Goal: Task Accomplishment & Management: Use online tool/utility

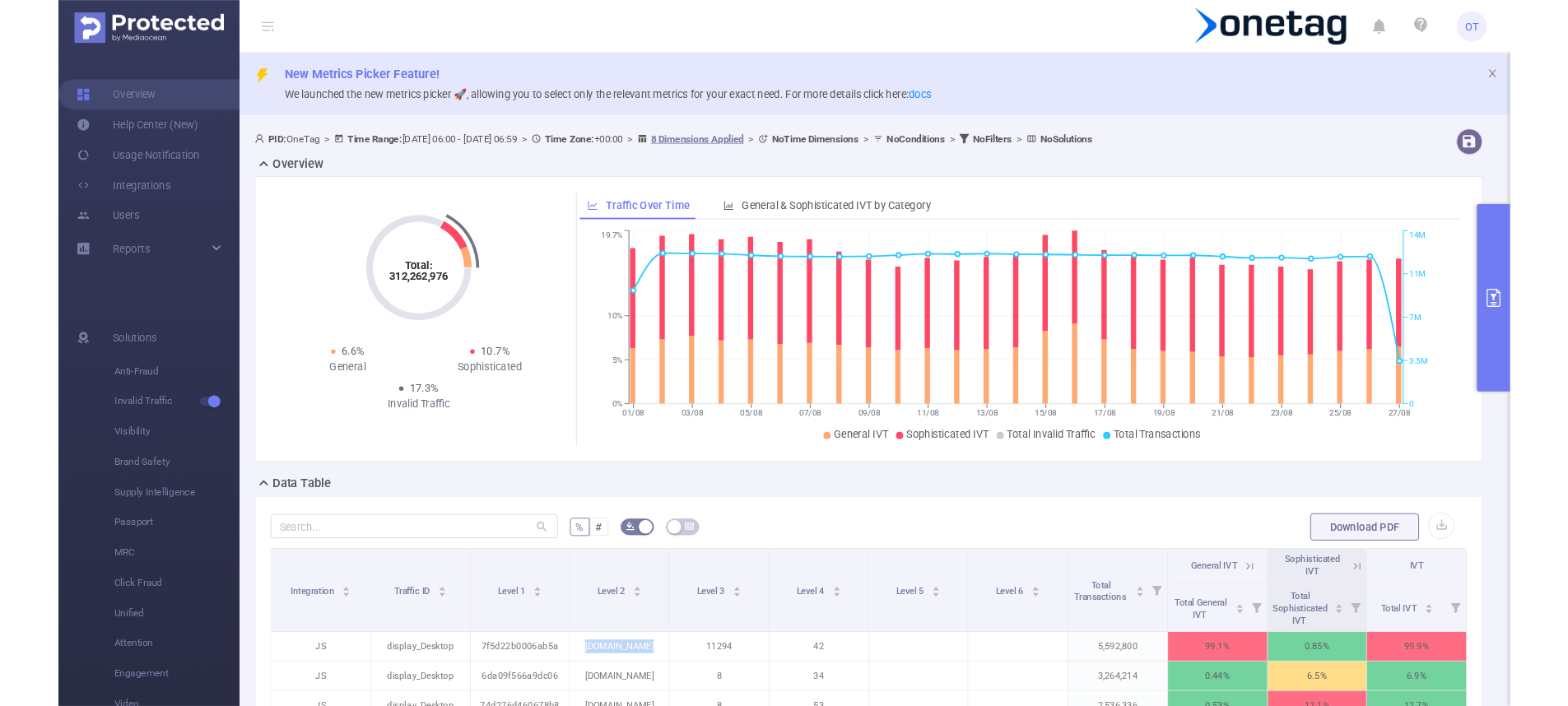
scroll to position [0, 4]
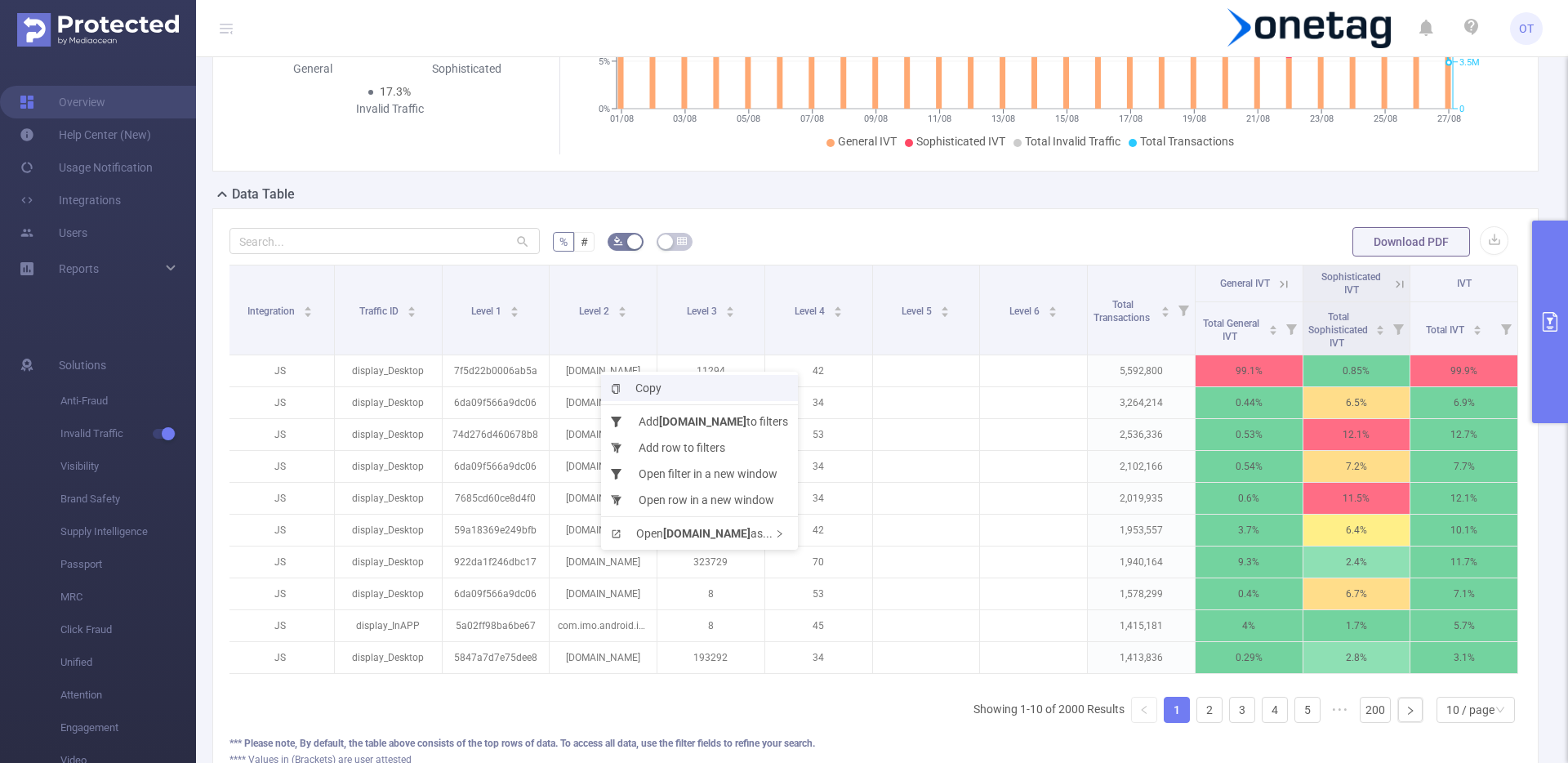
click at [655, 391] on span "Copy" at bounding box center [636, 388] width 51 height 13
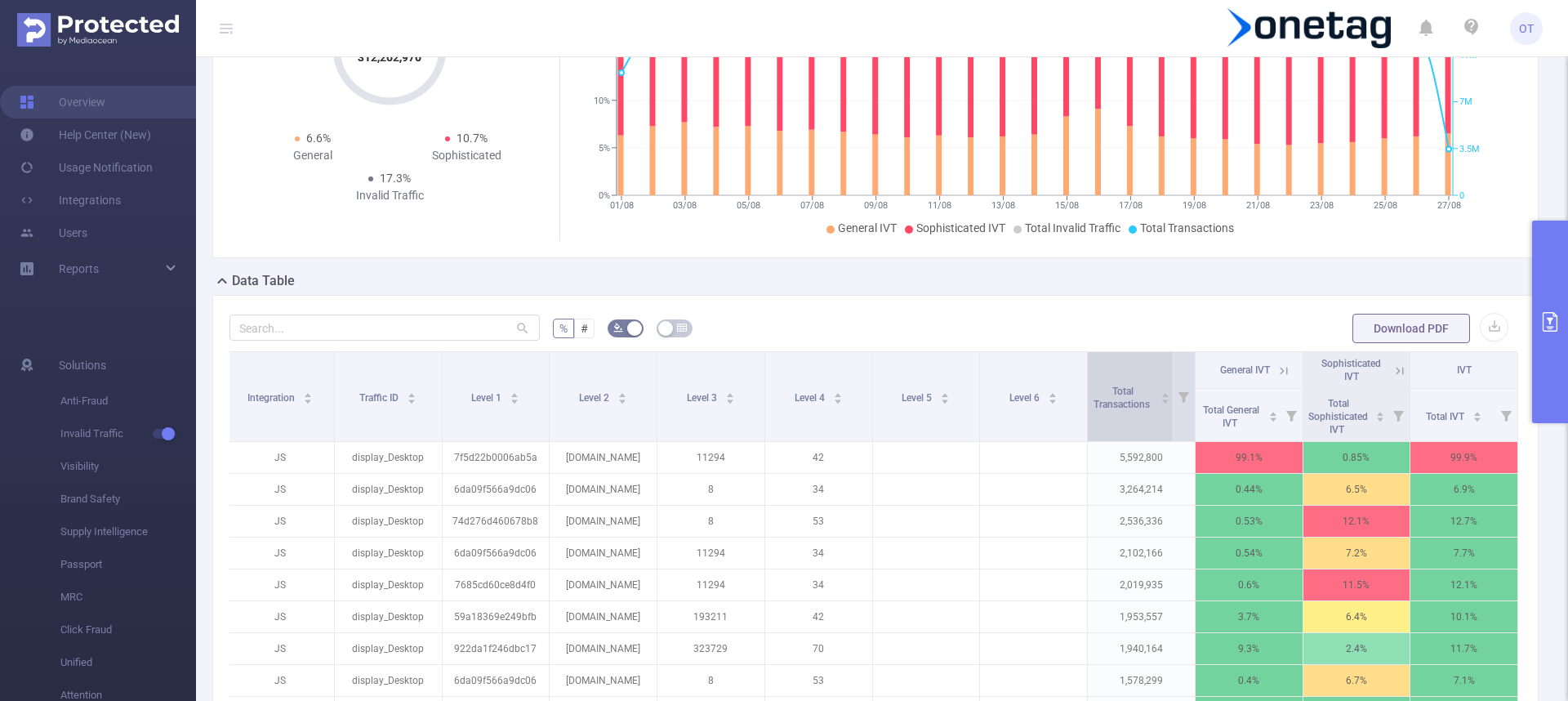
scroll to position [167, 0]
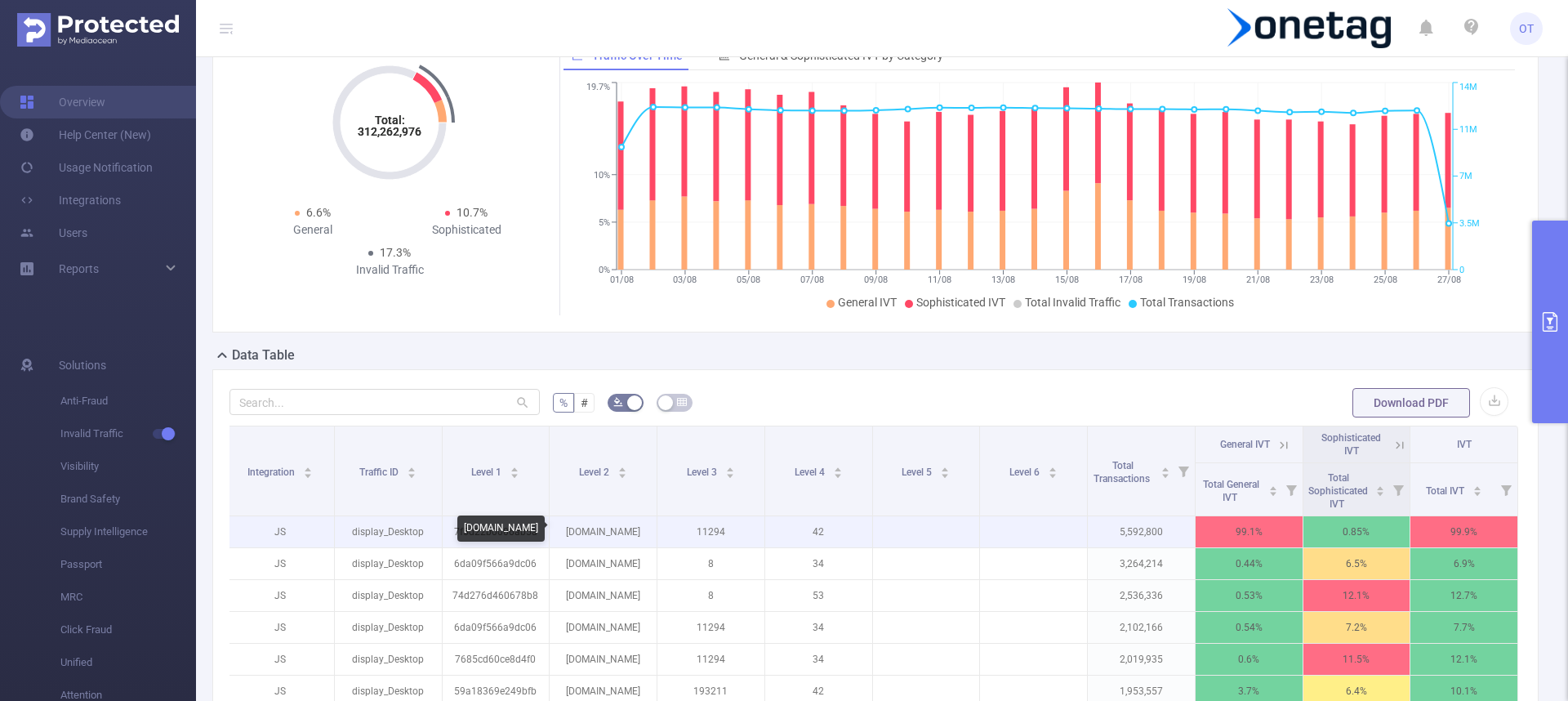
click at [609, 534] on p "[DOMAIN_NAME]" at bounding box center [603, 532] width 107 height 31
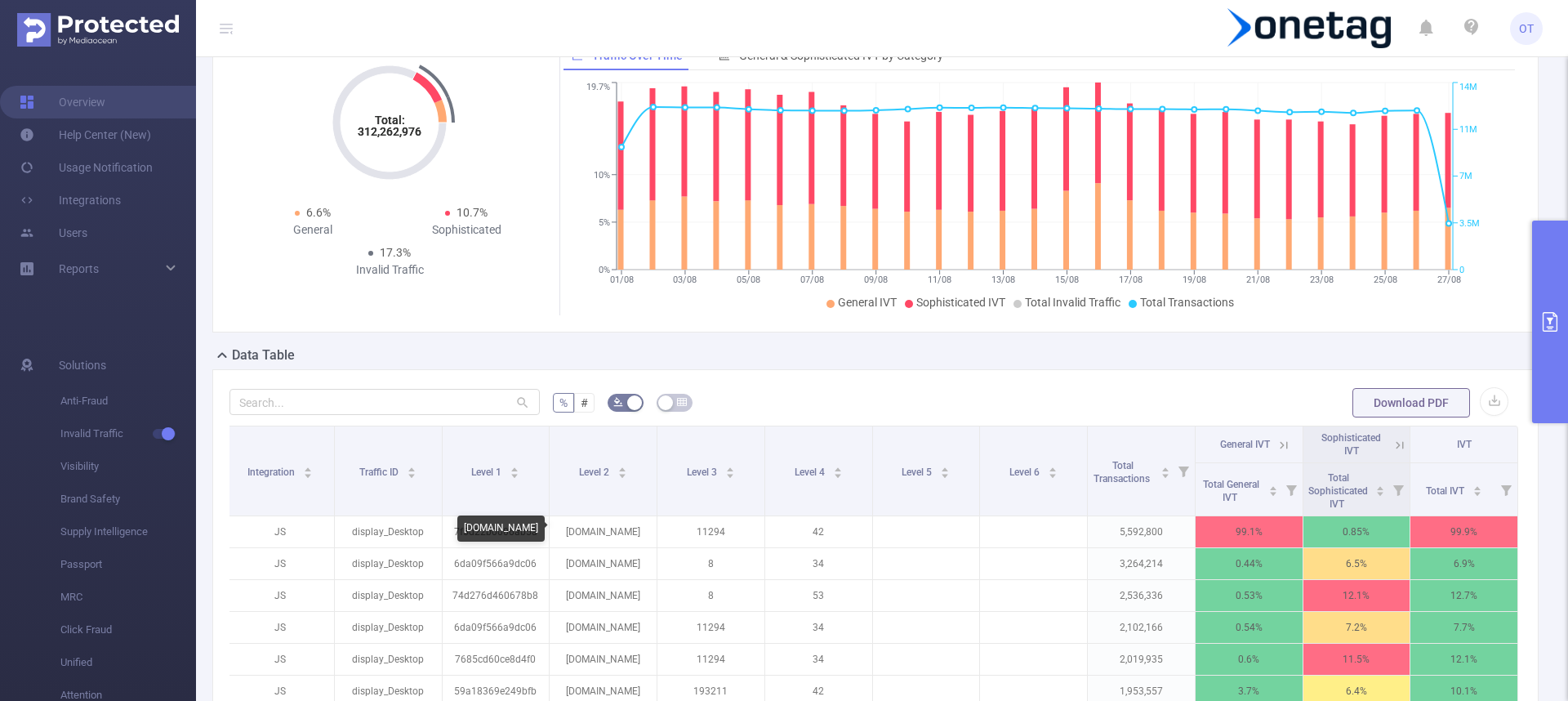
click at [492, 531] on div "[DOMAIN_NAME]" at bounding box center [501, 528] width 87 height 26
copy div "[DOMAIN_NAME]"
click at [1536, 304] on button "primary" at bounding box center [1550, 321] width 36 height 202
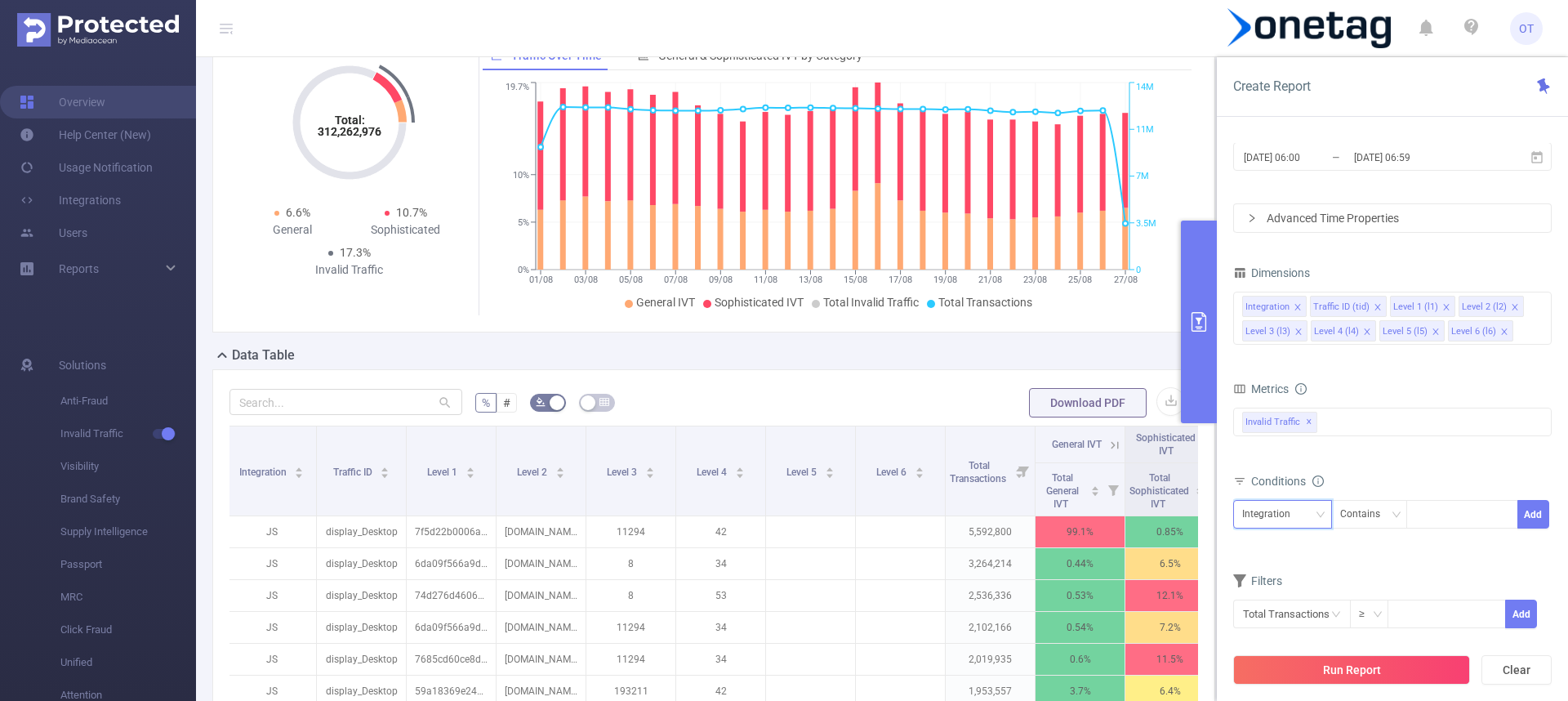
click at [1300, 522] on div "Integration" at bounding box center [1272, 515] width 60 height 27
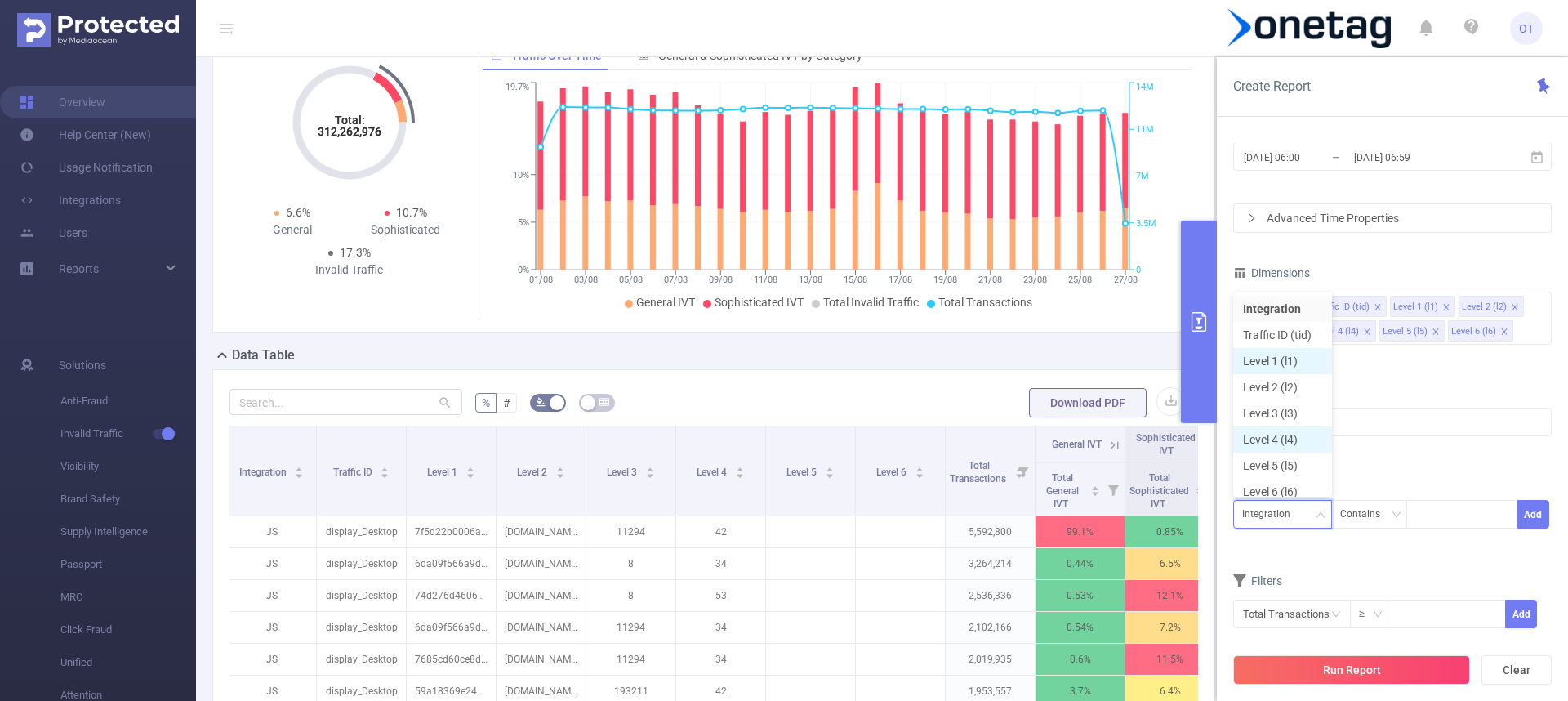
scroll to position [8, 0]
click at [1285, 379] on li "Level 2 (l2)" at bounding box center [1283, 379] width 99 height 26
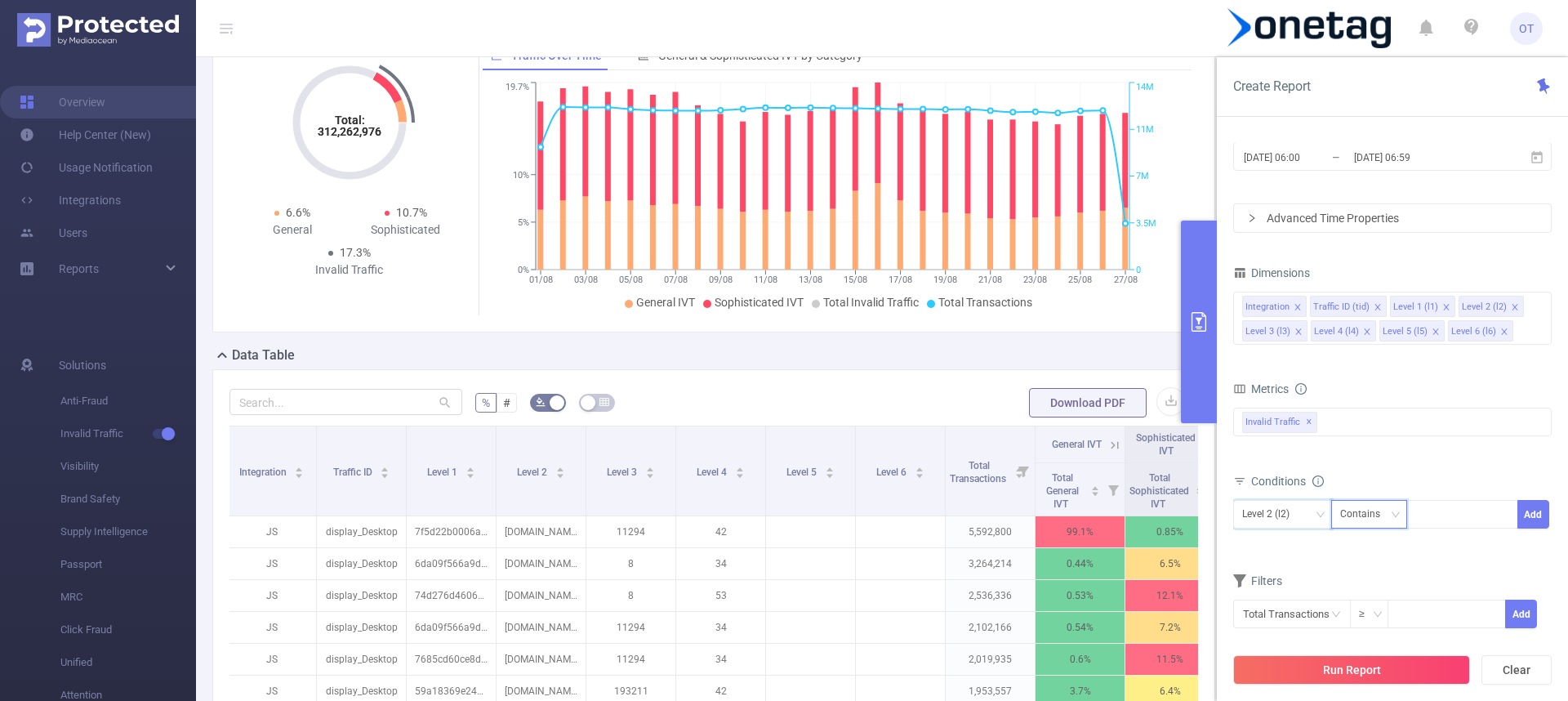
click at [1390, 513] on div "Contains" at bounding box center [1367, 515] width 52 height 27
click at [1383, 597] on li "Is Not" at bounding box center [1385, 600] width 109 height 26
click at [1473, 513] on div at bounding box center [1462, 515] width 94 height 27
paste input "[DOMAIN_NAME]"
type input "[DOMAIN_NAME]"
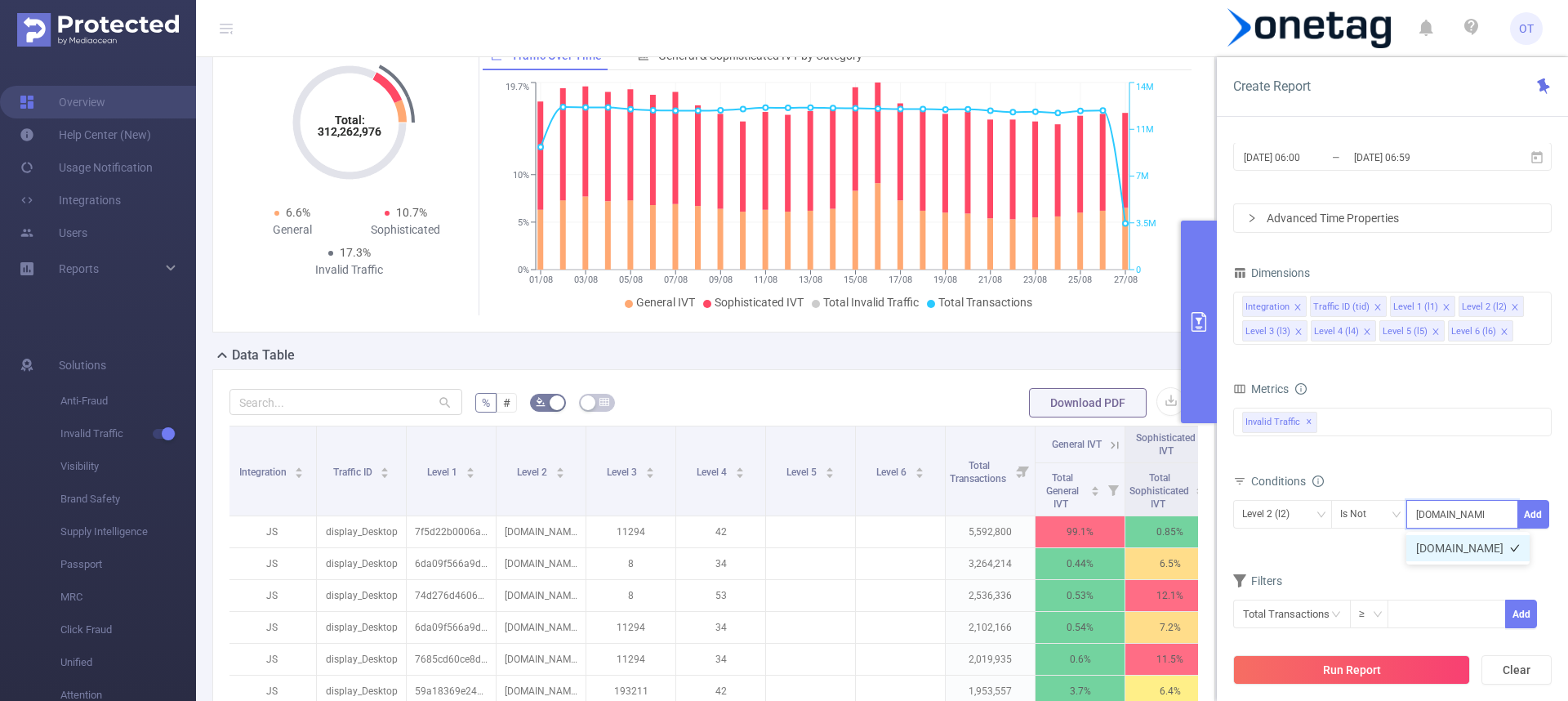
click at [1465, 552] on li "[DOMAIN_NAME]" at bounding box center [1468, 548] width 123 height 26
click at [1543, 513] on button "Add" at bounding box center [1534, 515] width 32 height 29
click at [1415, 665] on button "Run Report" at bounding box center [1352, 670] width 237 height 29
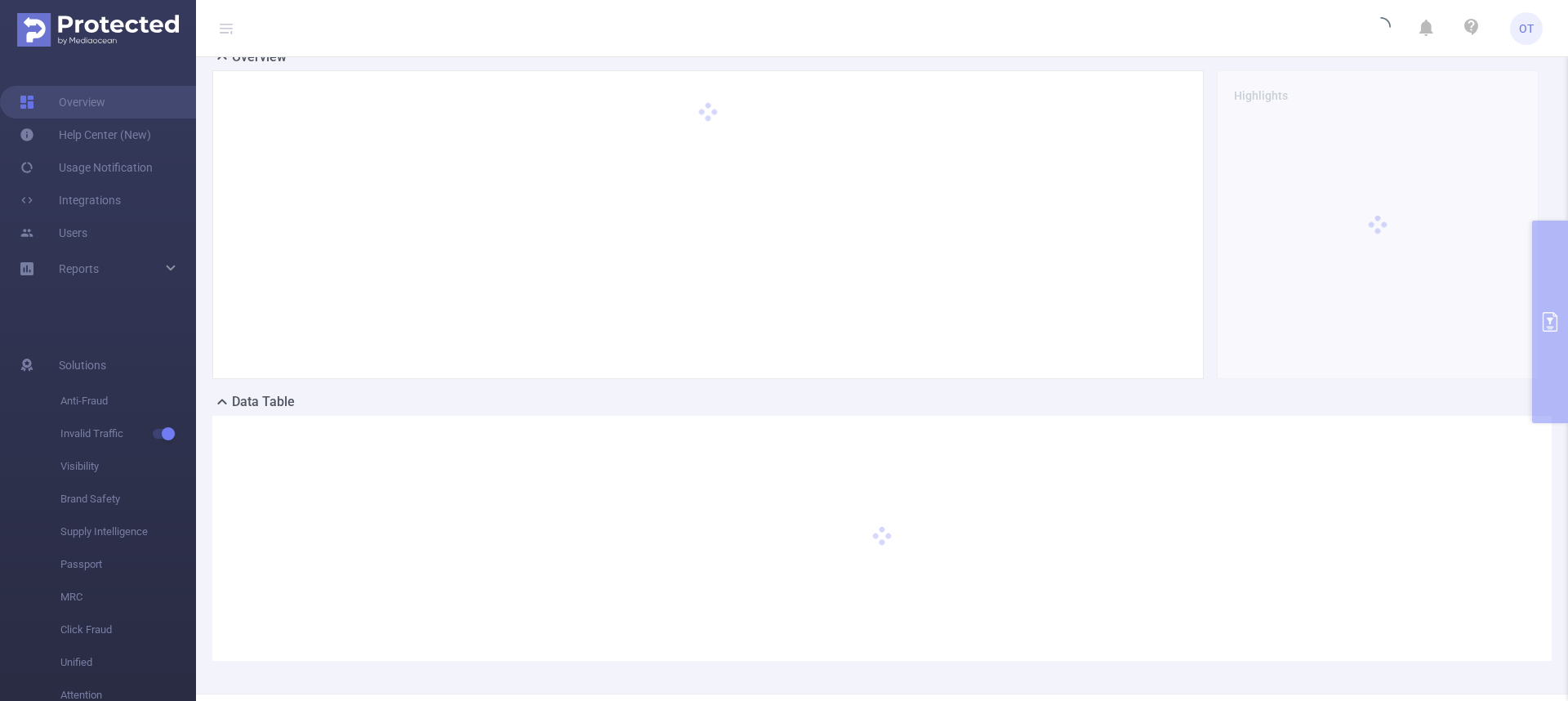
scroll to position [0, 0]
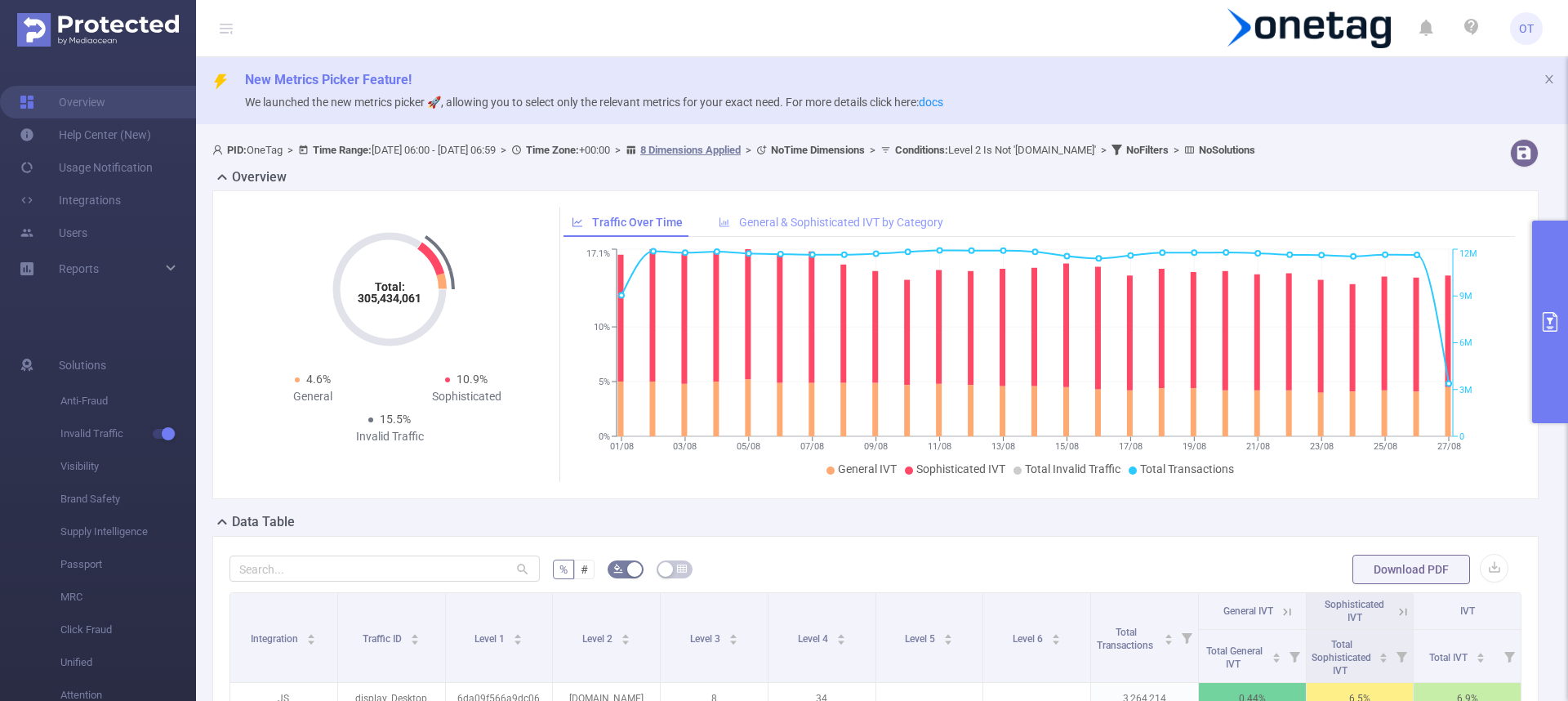
click at [814, 227] on span "General & Sophisticated IVT by Category" at bounding box center [841, 222] width 204 height 13
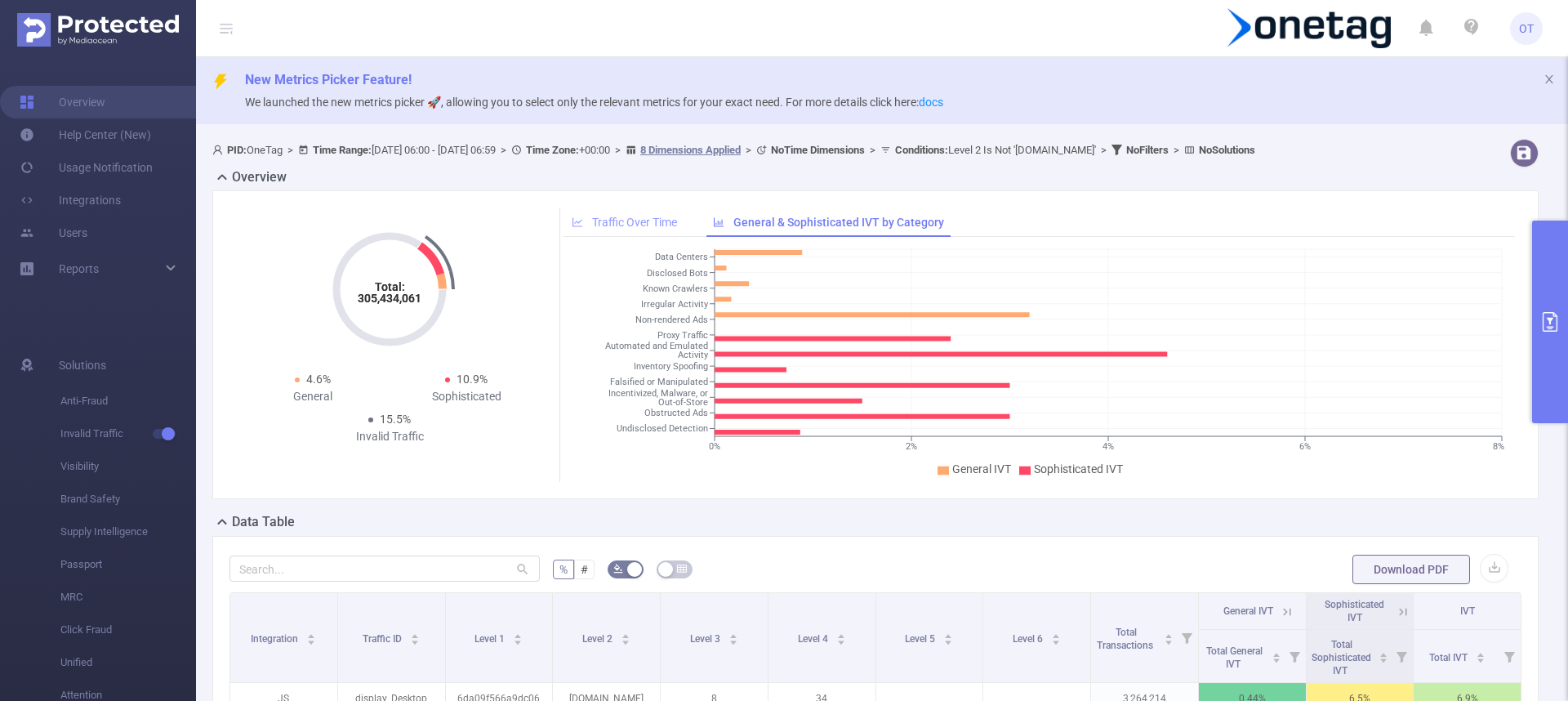
click at [642, 220] on span "Traffic Over Time" at bounding box center [634, 222] width 85 height 13
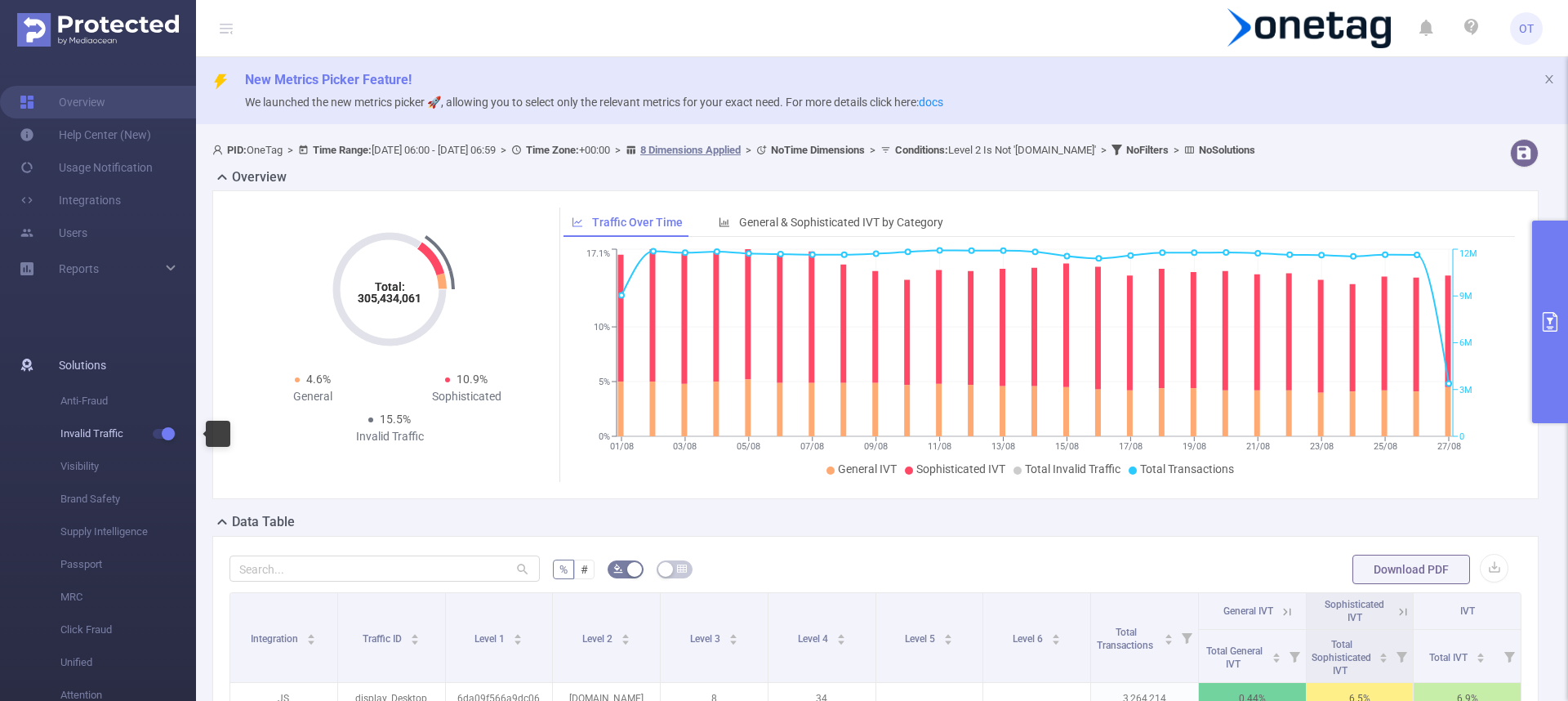
click at [161, 436] on button "button" at bounding box center [164, 433] width 23 height 10
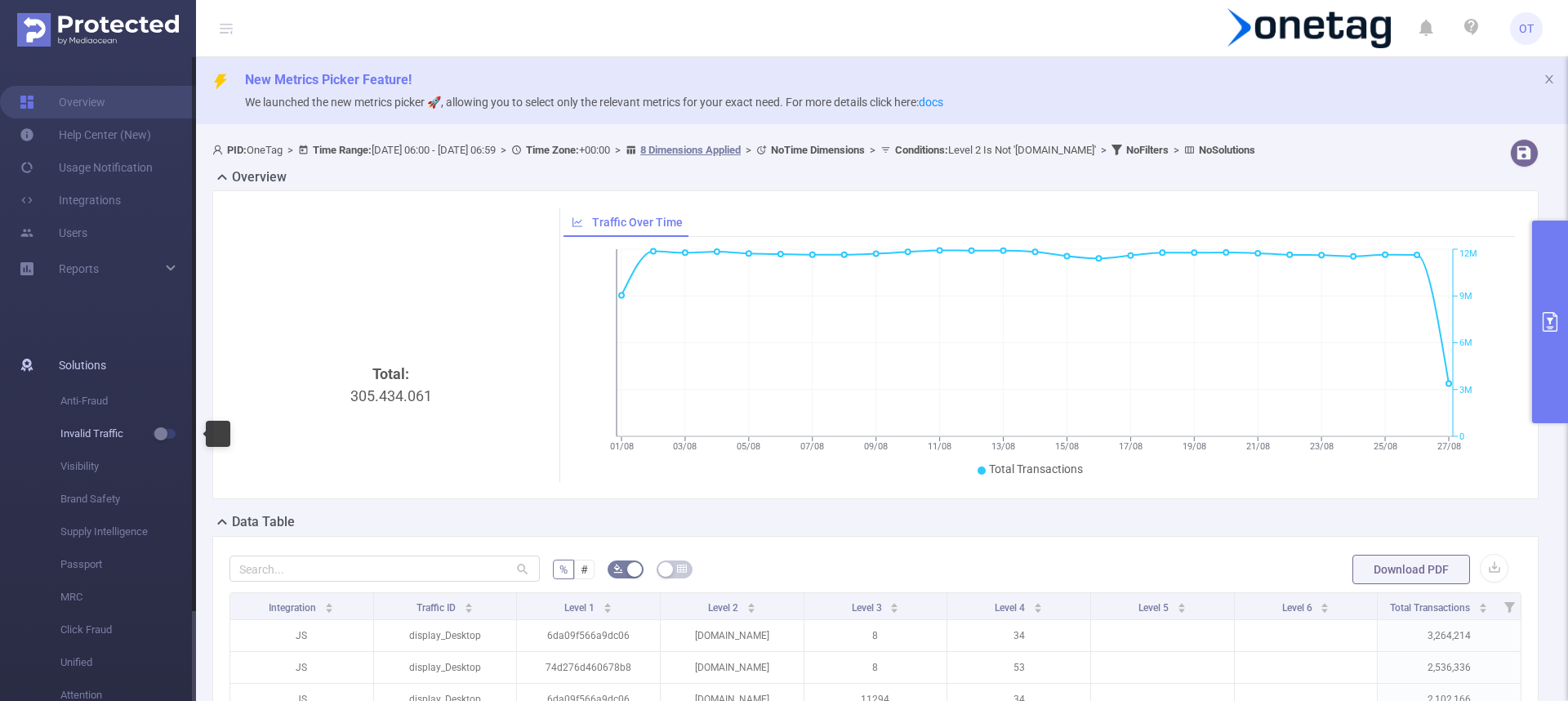
click at [168, 433] on span "button" at bounding box center [179, 433] width 21 height 8
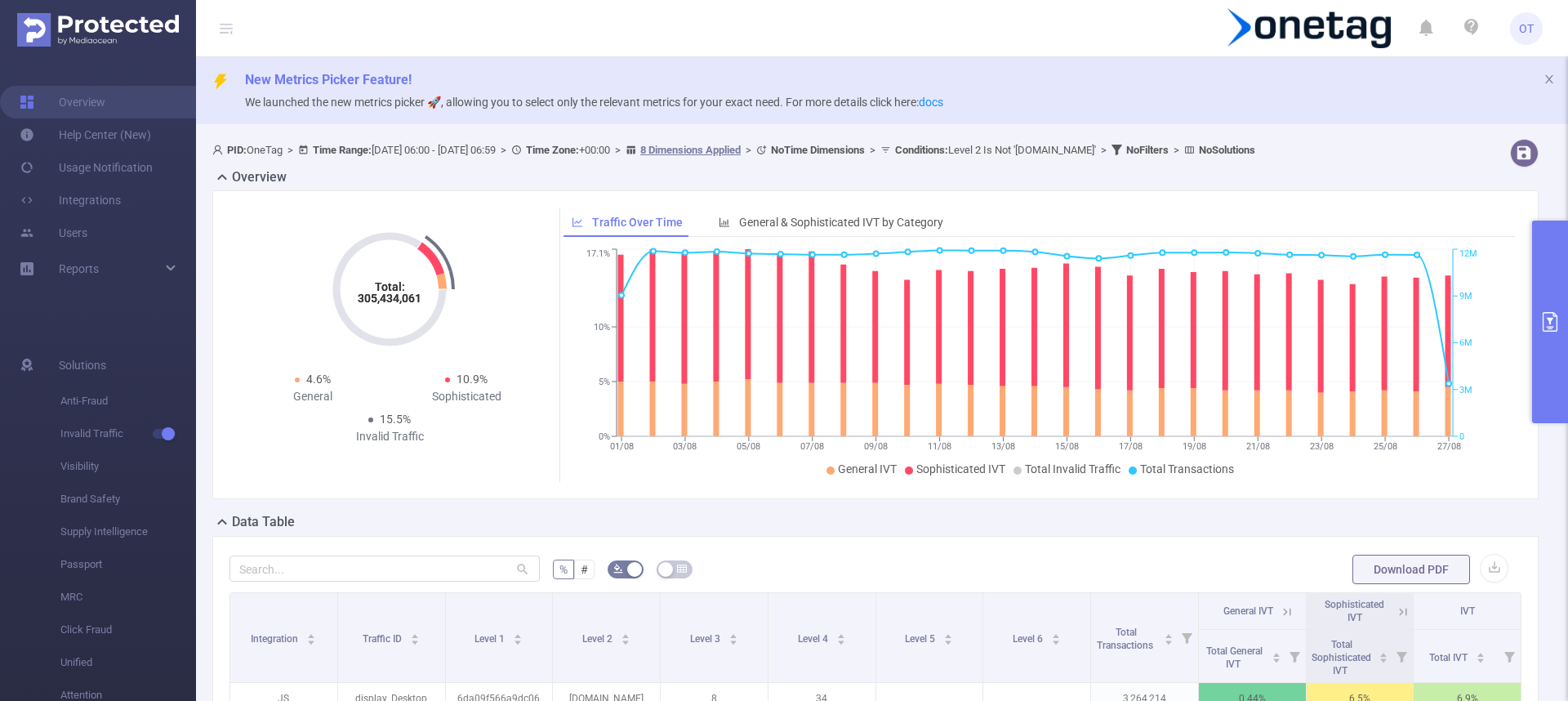
click at [1559, 309] on button "primary" at bounding box center [1550, 321] width 36 height 202
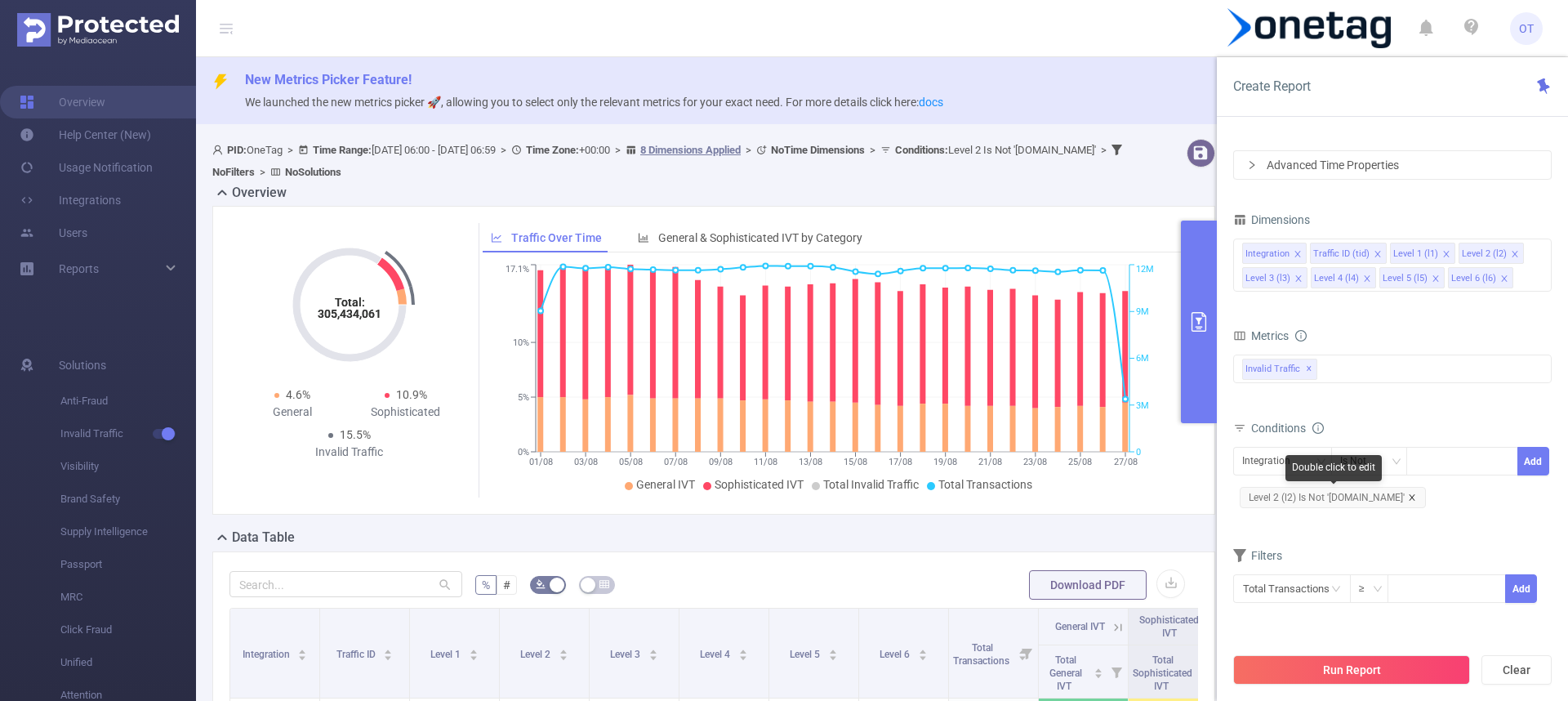
click at [1409, 499] on icon "icon: close" at bounding box center [1412, 497] width 5 height 5
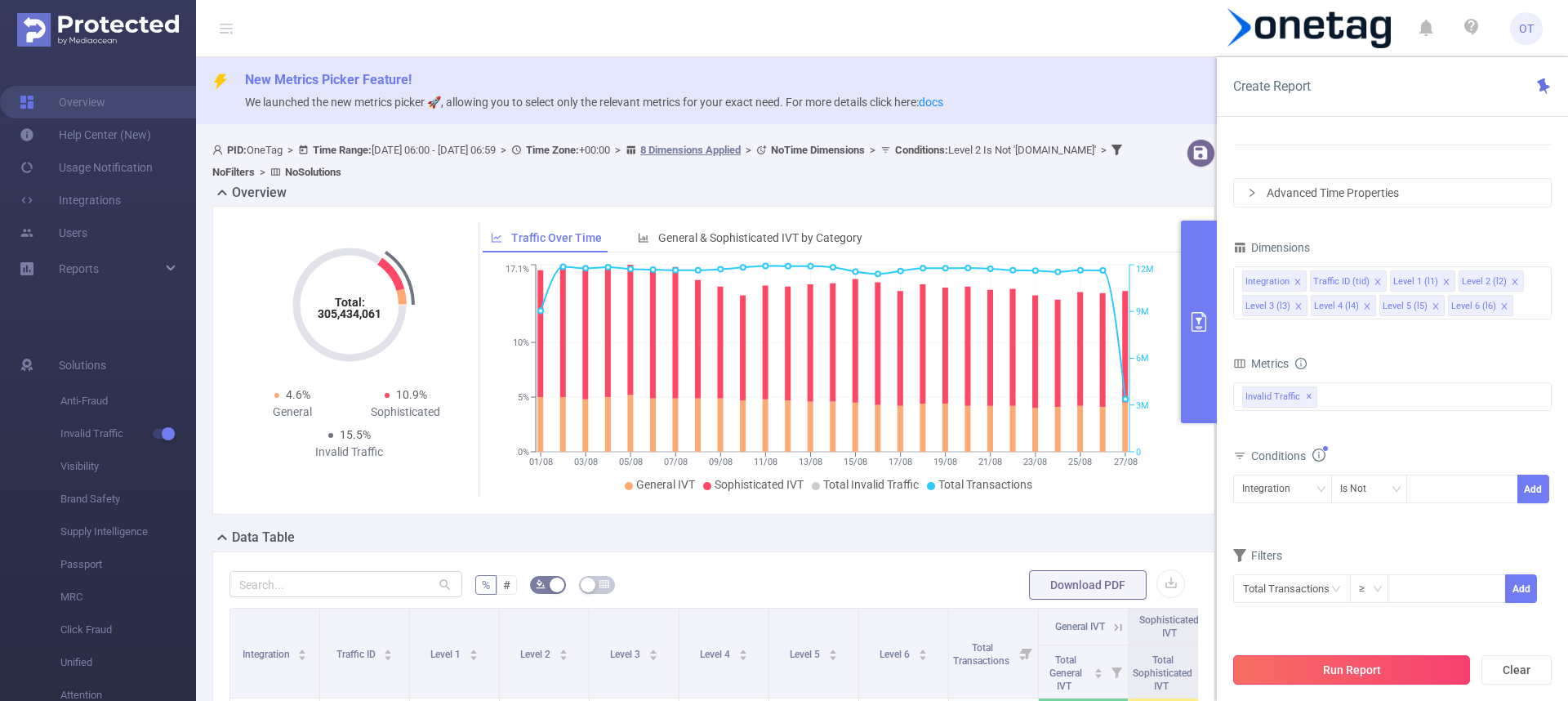
click at [1374, 678] on button "Run Report" at bounding box center [1352, 670] width 237 height 29
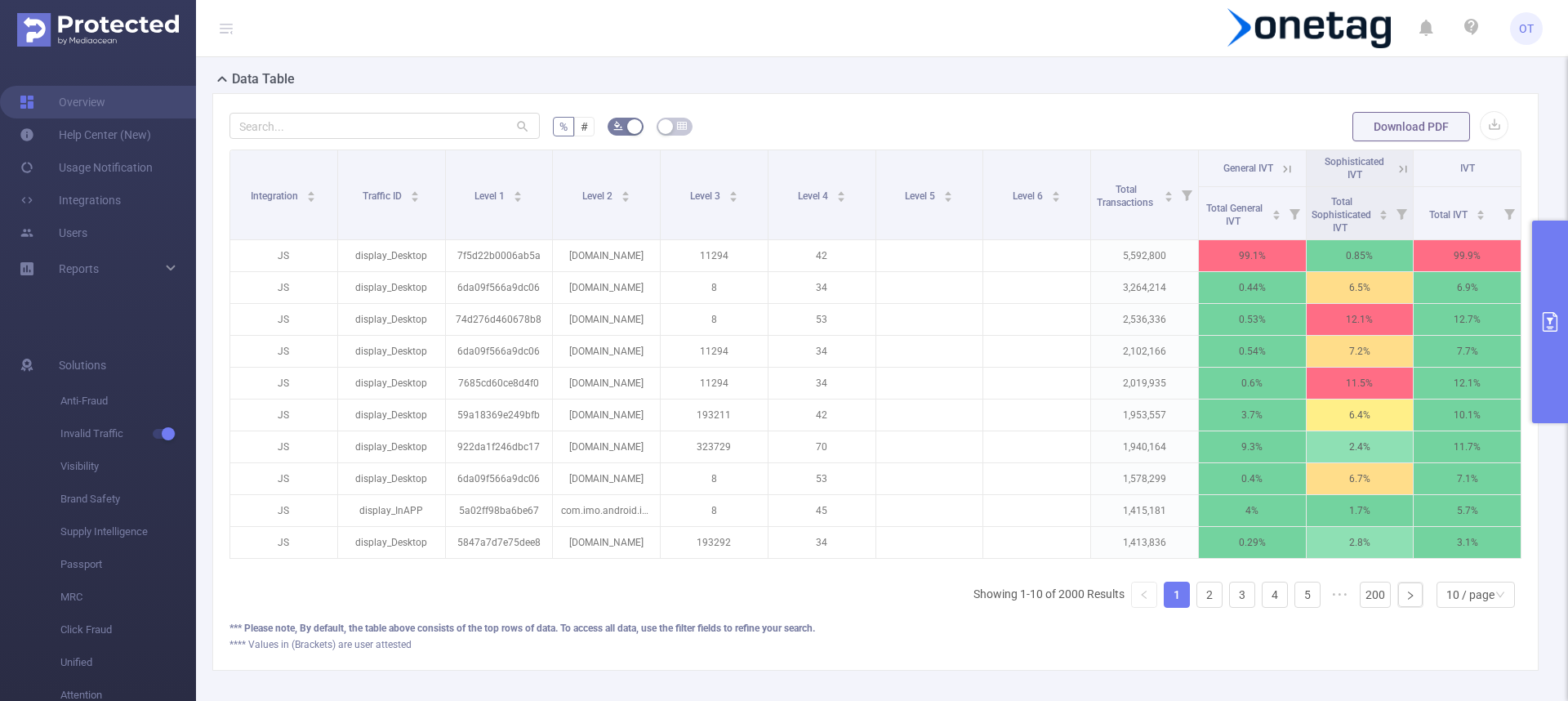
scroll to position [443, 0]
